Goal: Download file/media

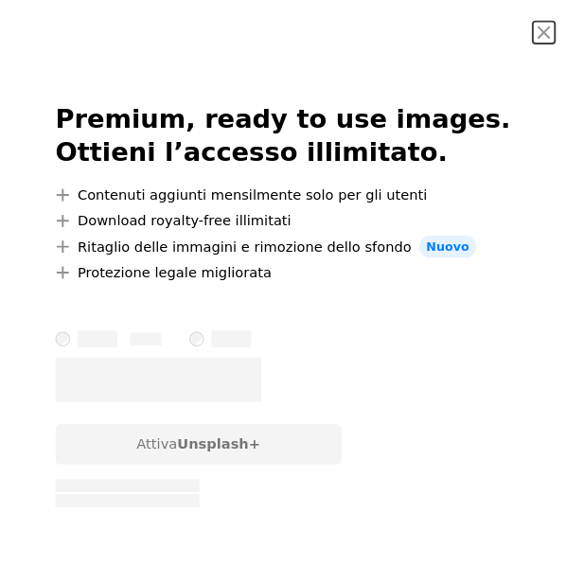
scroll to position [0, 852]
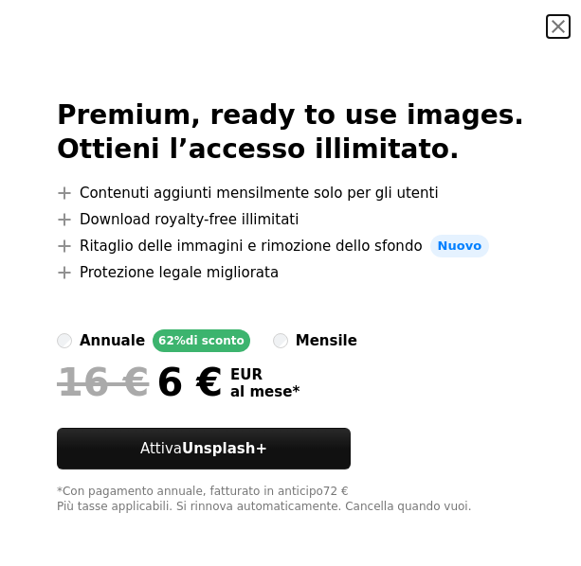
click at [547, 29] on button "An X shape" at bounding box center [558, 26] width 23 height 23
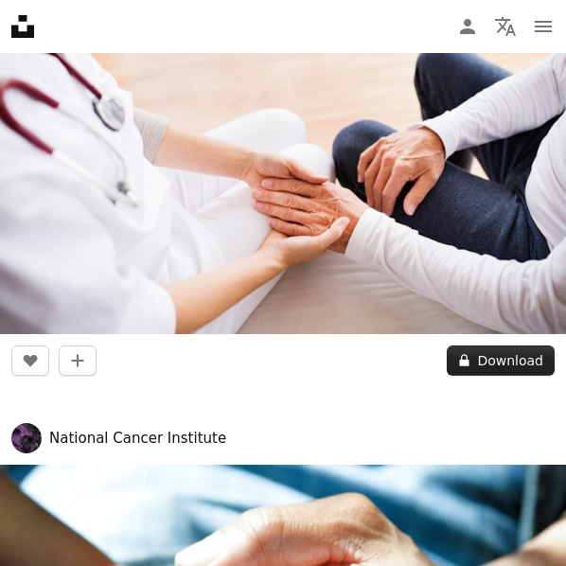
click at [491, 360] on button "A lock Download" at bounding box center [501, 361] width 108 height 30
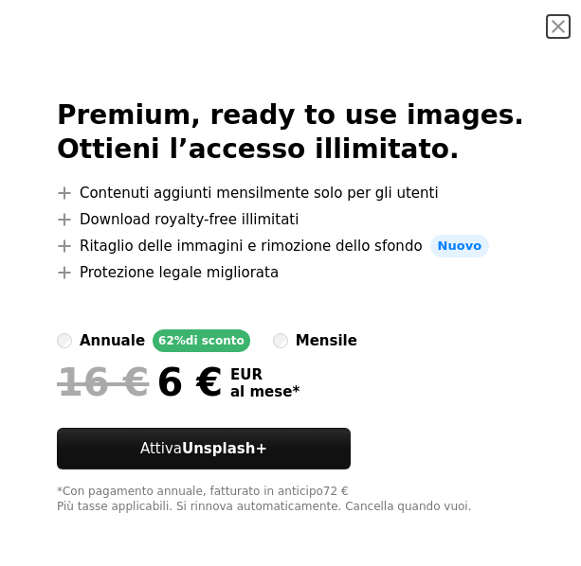
click at [547, 27] on button "An X shape" at bounding box center [558, 26] width 23 height 23
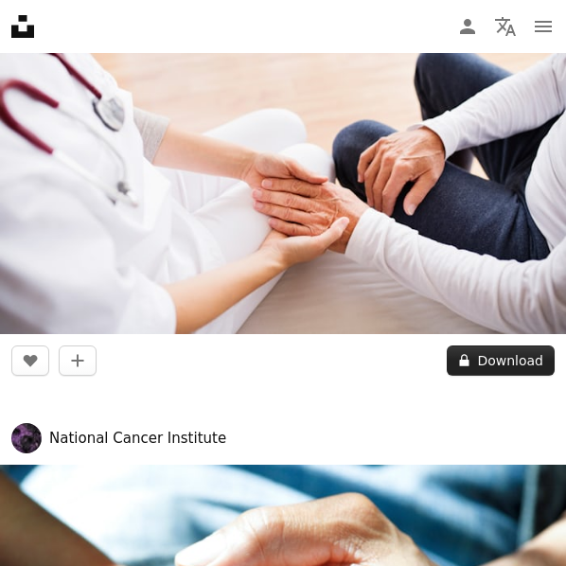
click at [496, 367] on button "A lock Download" at bounding box center [501, 361] width 108 height 30
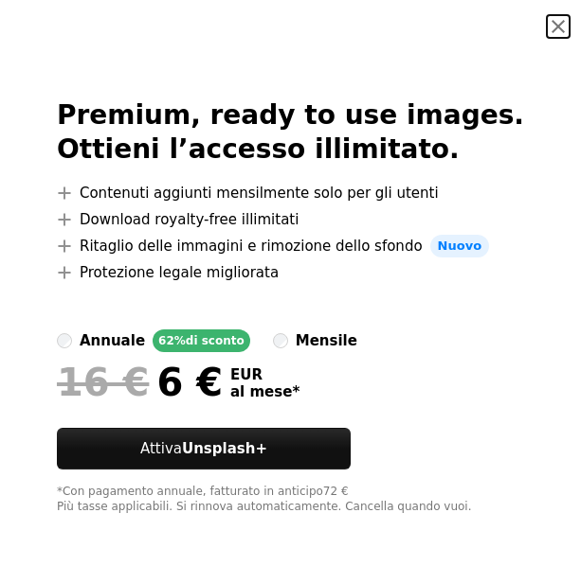
click at [547, 22] on button "An X shape" at bounding box center [558, 26] width 23 height 23
